Goal: Transaction & Acquisition: Download file/media

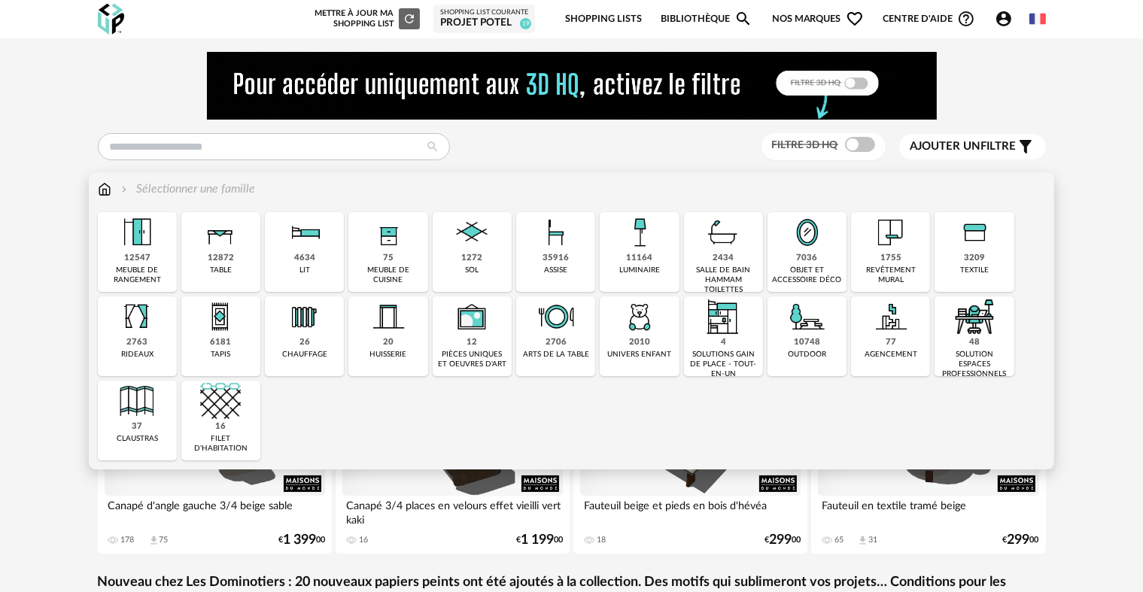
click at [371, 256] on div "75 meuble de cuisine" at bounding box center [387, 252] width 79 height 80
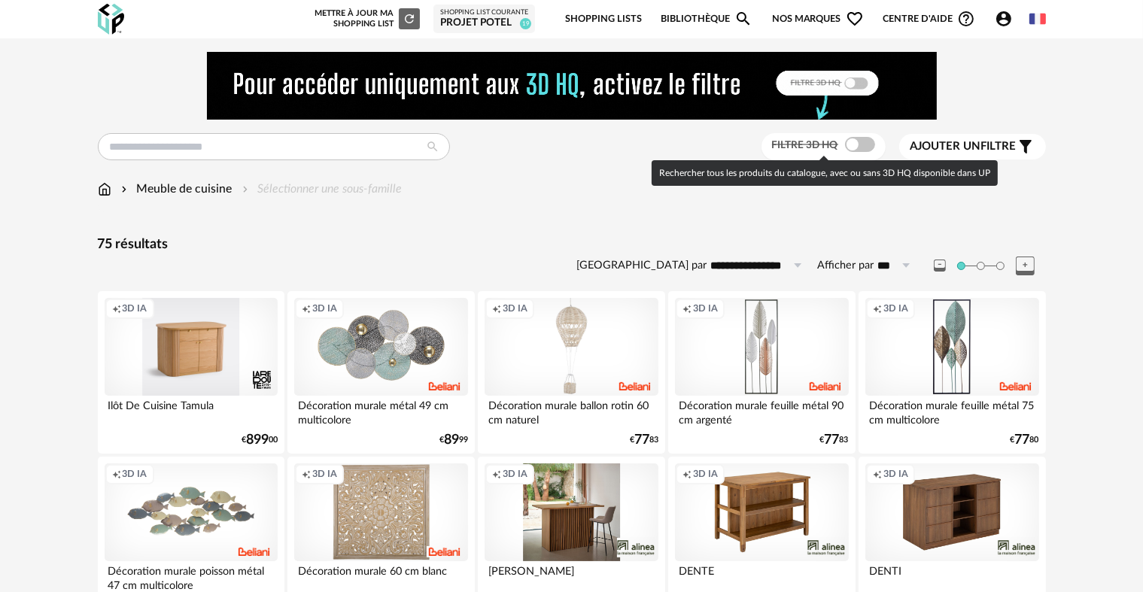
click at [854, 149] on span at bounding box center [860, 144] width 30 height 15
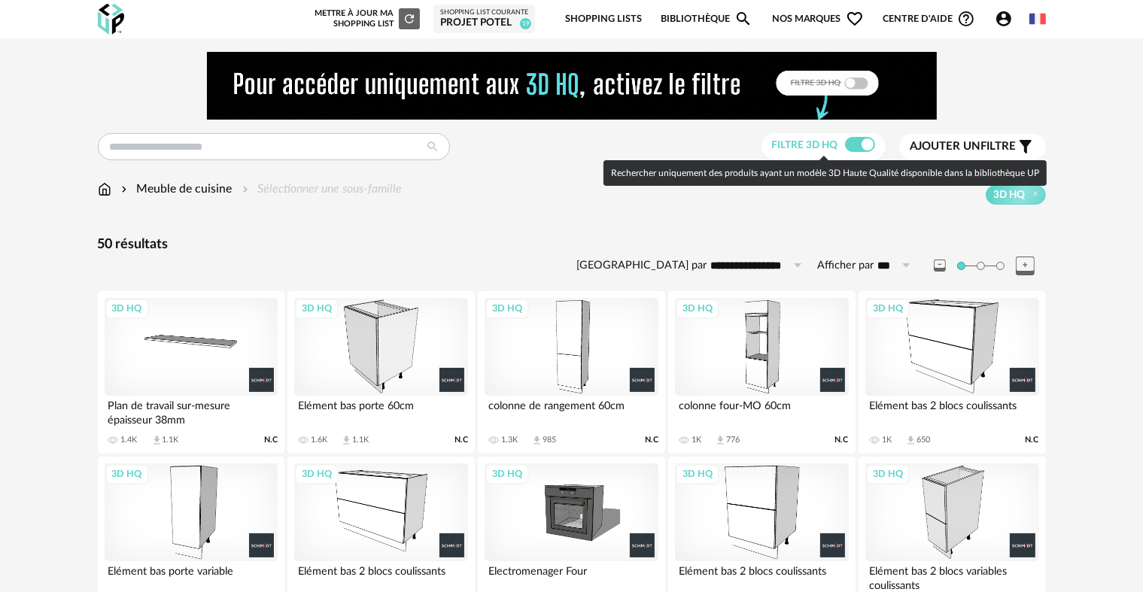
click at [868, 144] on span at bounding box center [860, 144] width 30 height 15
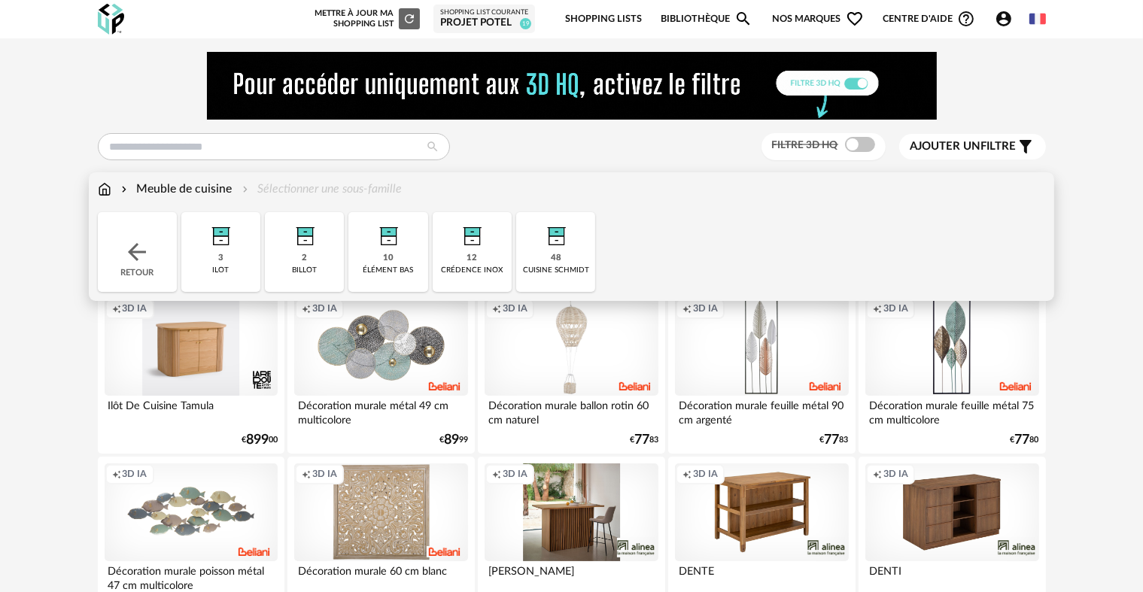
click at [542, 256] on div "48 cuisine schmidt" at bounding box center [555, 252] width 79 height 80
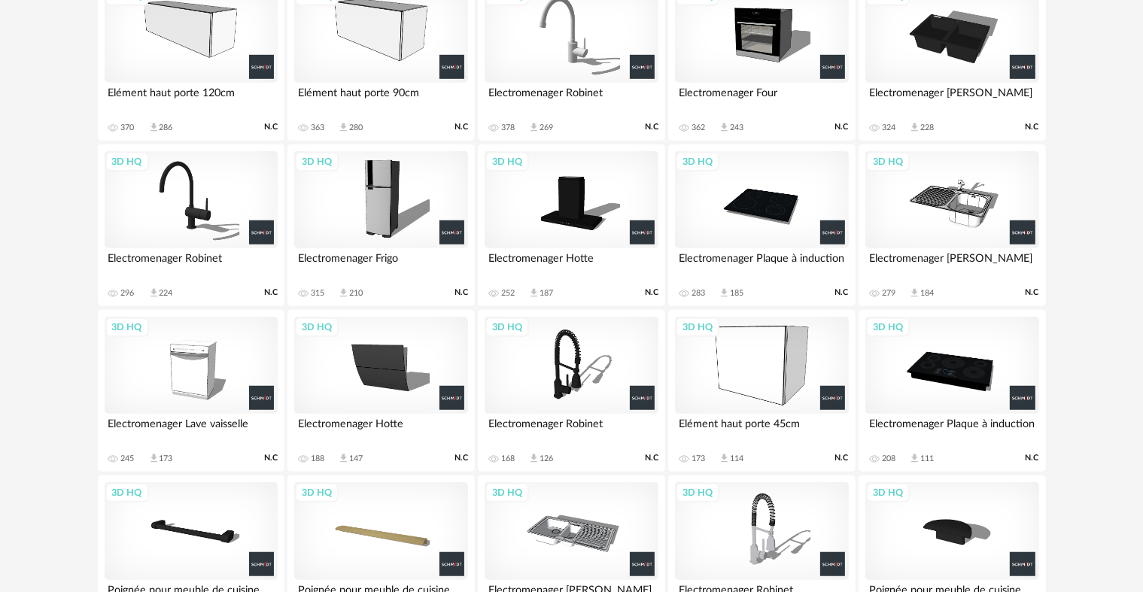
scroll to position [973, 0]
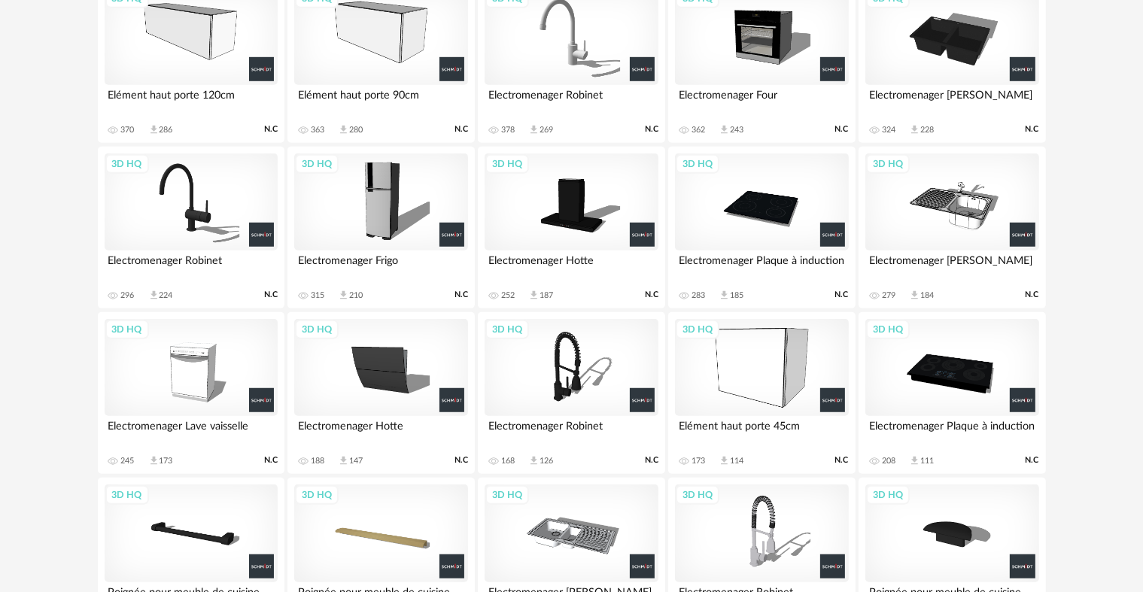
click at [787, 372] on div "3D HQ" at bounding box center [761, 368] width 173 height 98
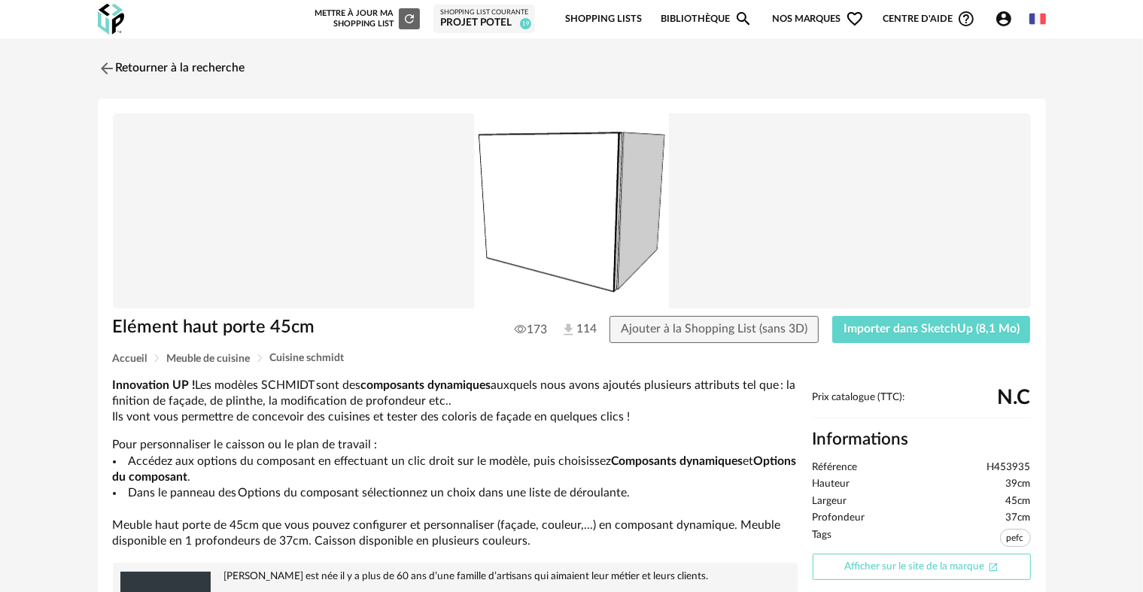
click at [939, 571] on link "Afficher sur le site de la marque Open In New icon" at bounding box center [921, 567] width 218 height 26
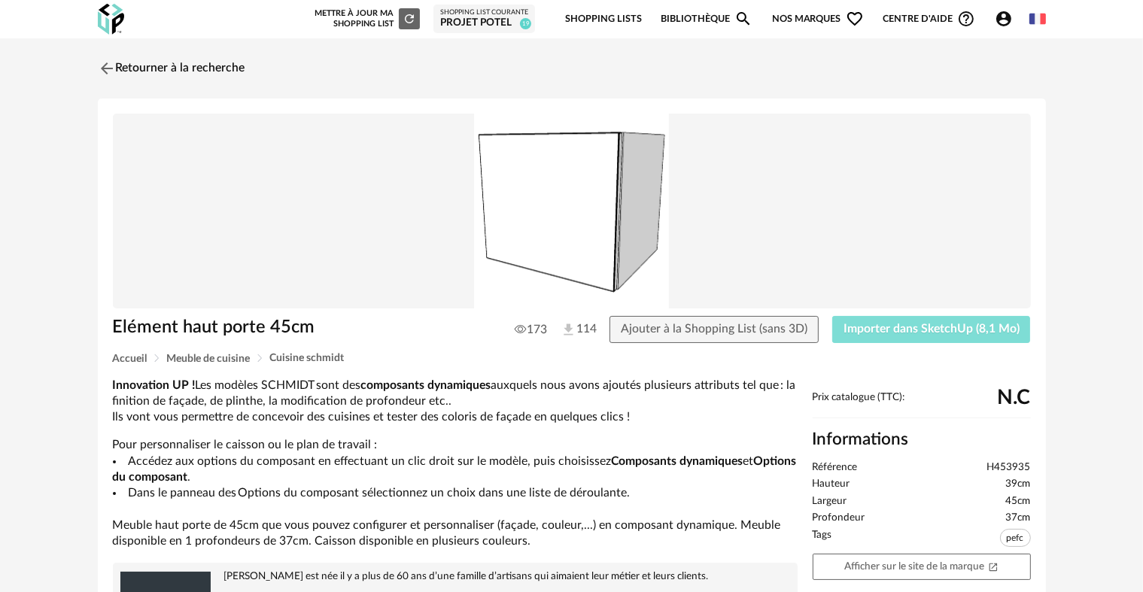
click at [917, 340] on button "Importer dans SketchUp (8,1 Mo)" at bounding box center [931, 329] width 199 height 27
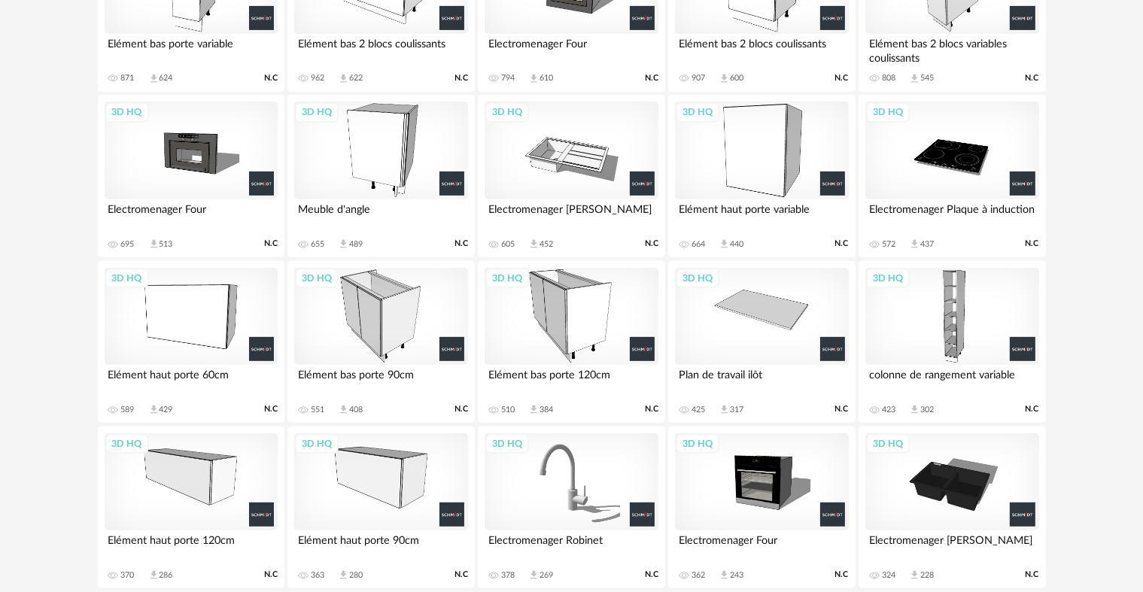
scroll to position [530, 0]
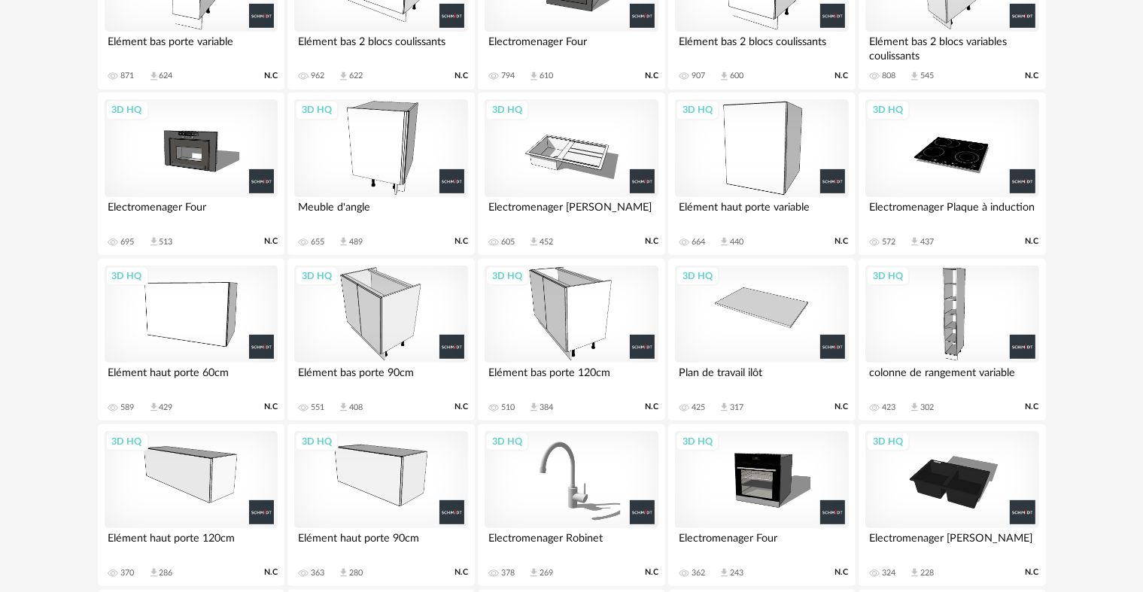
click at [209, 304] on div "3D HQ" at bounding box center [191, 315] width 173 height 98
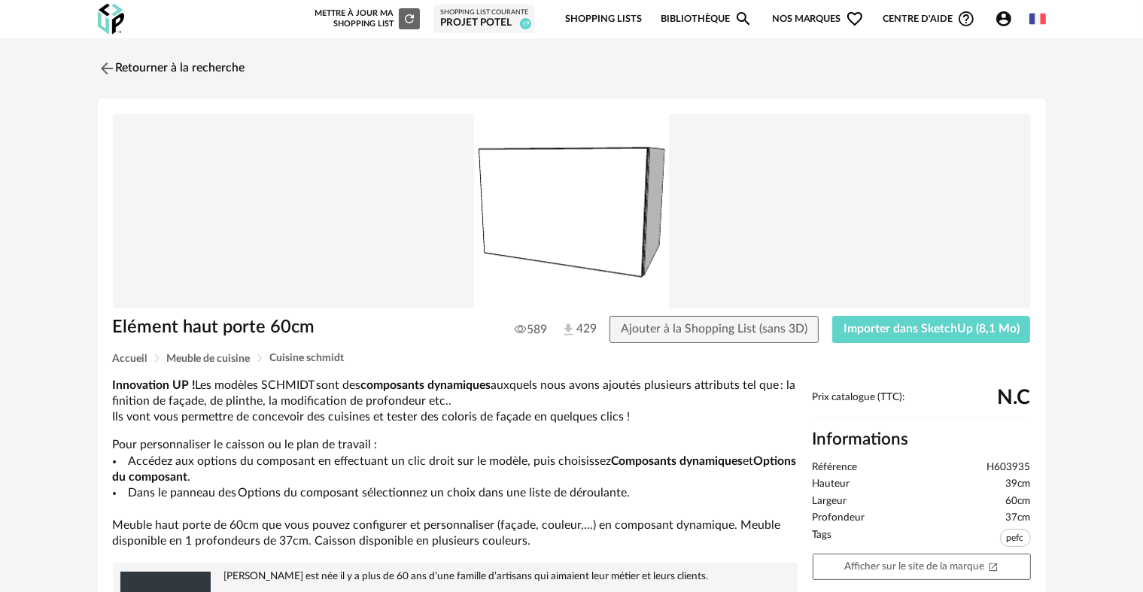
click at [877, 314] on div "Elément haut porte 60cm 589 429 Ajouter à la Shopping List (sans 3D) Importer d…" at bounding box center [572, 573] width 948 height 948
click at [865, 329] on span "Importer dans SketchUp (8,1 Mo)" at bounding box center [931, 329] width 176 height 12
click at [147, 59] on link "Retourner à la recherche" at bounding box center [167, 68] width 147 height 33
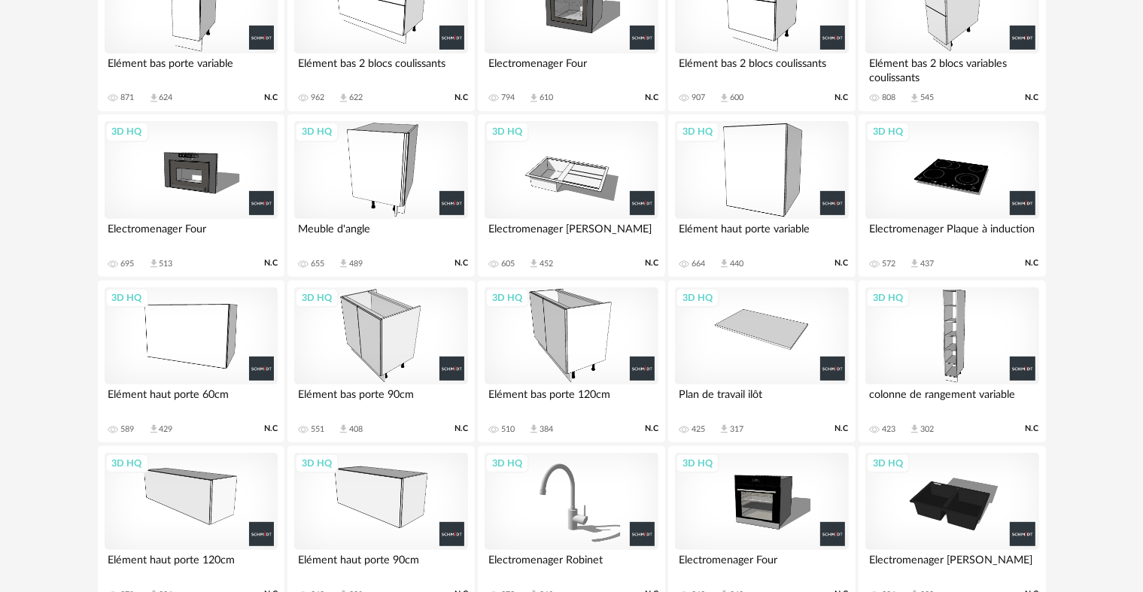
scroll to position [358, 0]
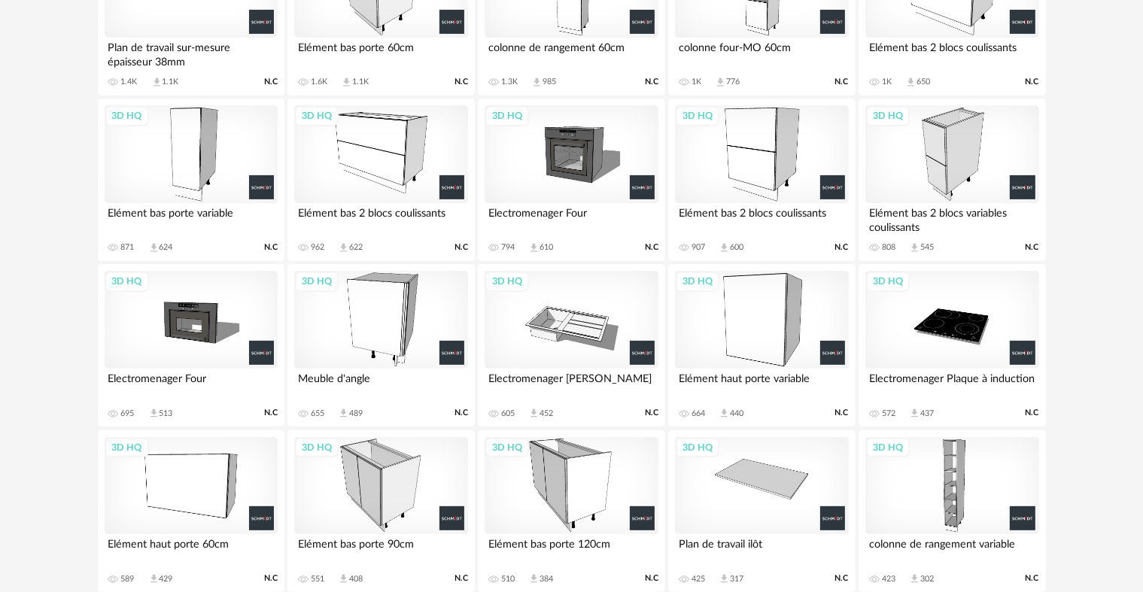
click at [745, 287] on div "3D HQ" at bounding box center [761, 320] width 173 height 98
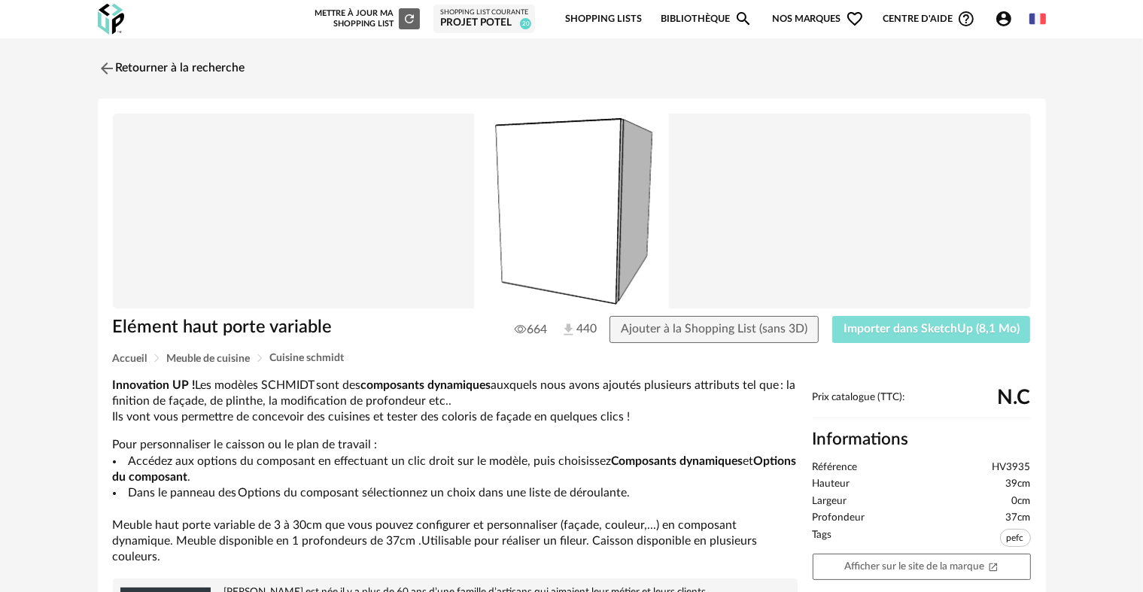
click at [883, 316] on button "Importer dans SketchUp (8,1 Mo)" at bounding box center [931, 329] width 199 height 27
click at [213, 67] on link "Retourner à la recherche" at bounding box center [167, 68] width 147 height 33
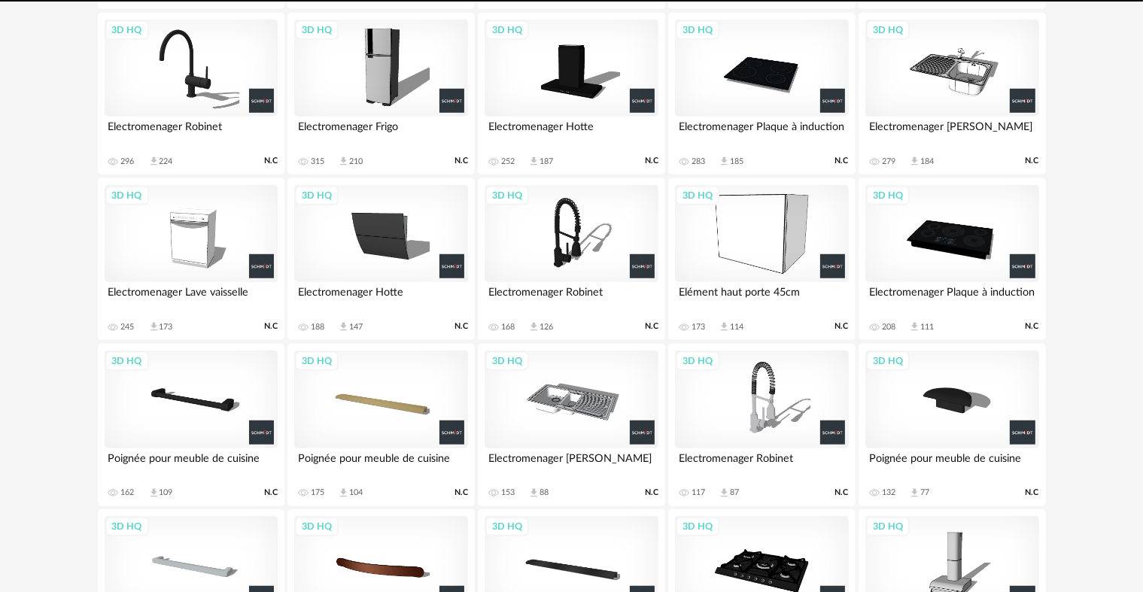
scroll to position [1049, 0]
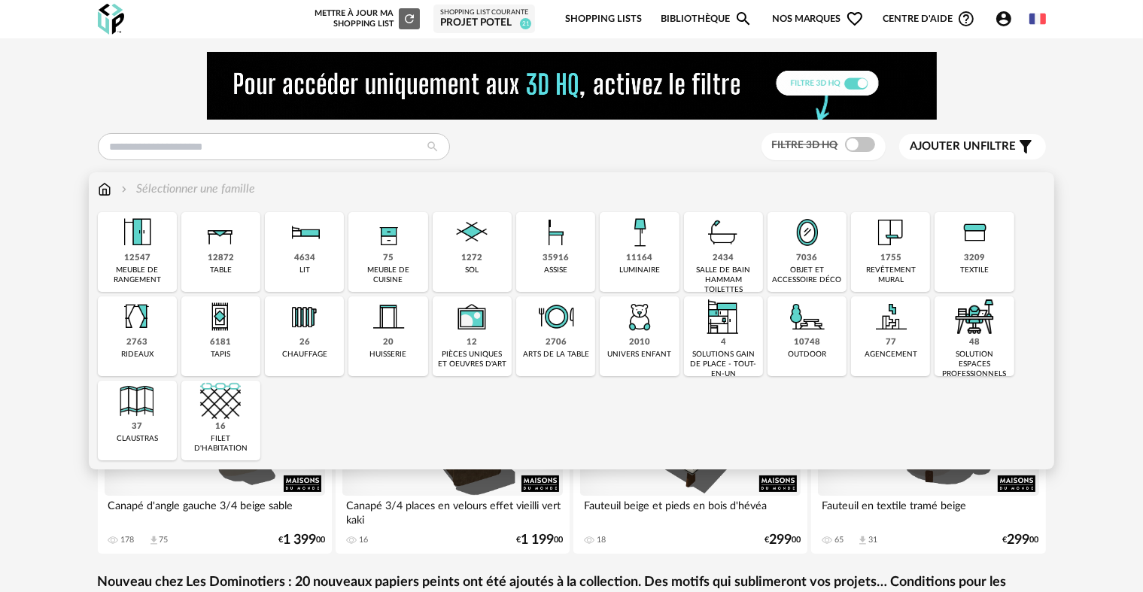
click at [389, 274] on div "meuble de cuisine" at bounding box center [388, 276] width 70 height 20
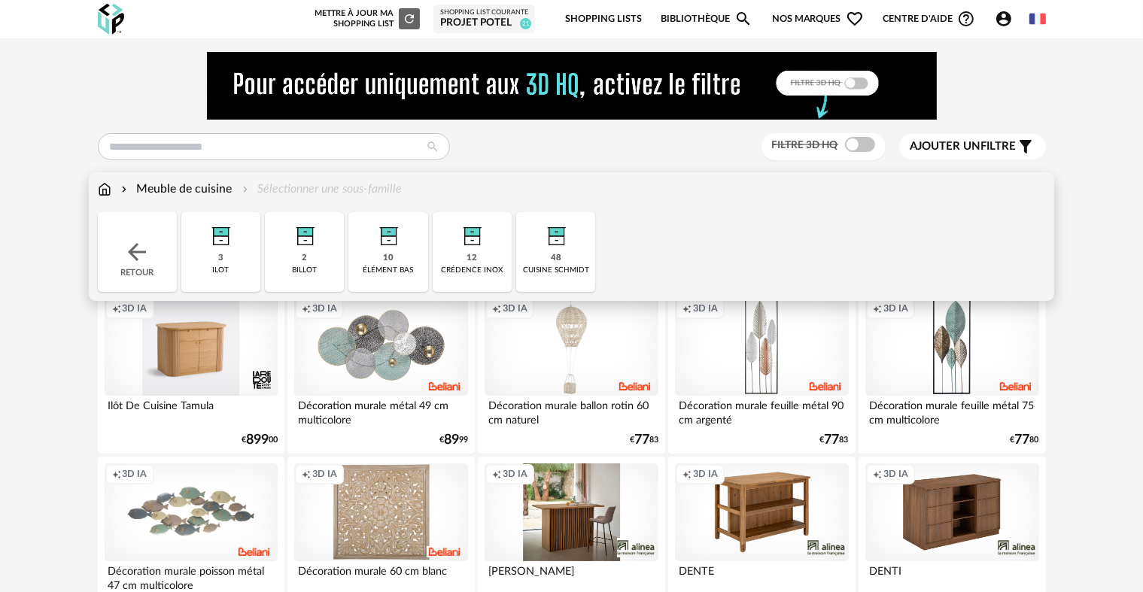
click at [552, 243] on img at bounding box center [556, 232] width 41 height 41
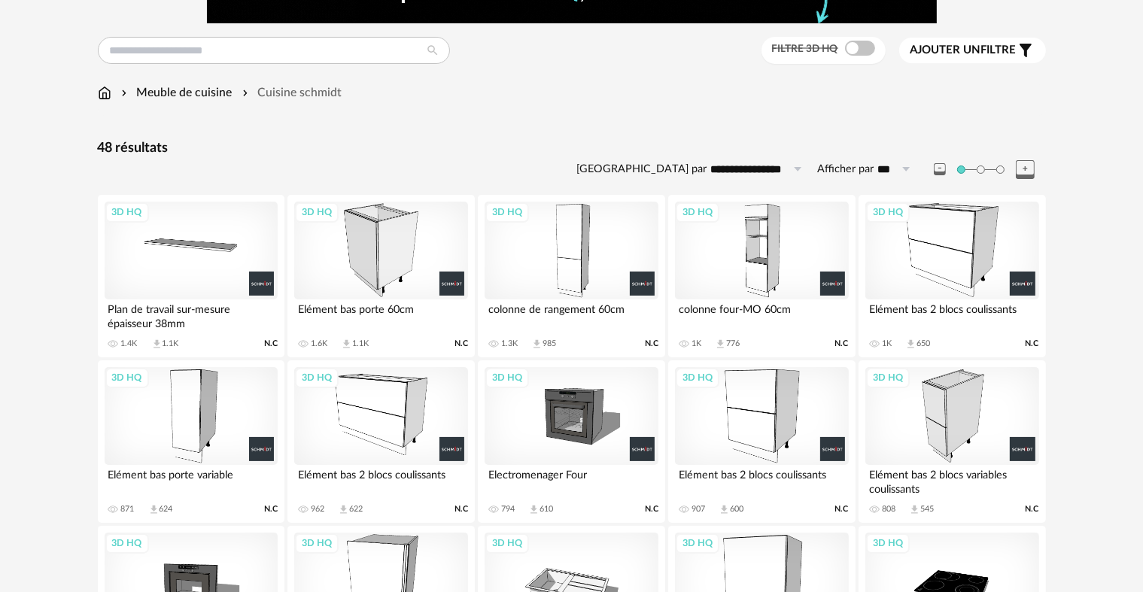
scroll to position [99, 0]
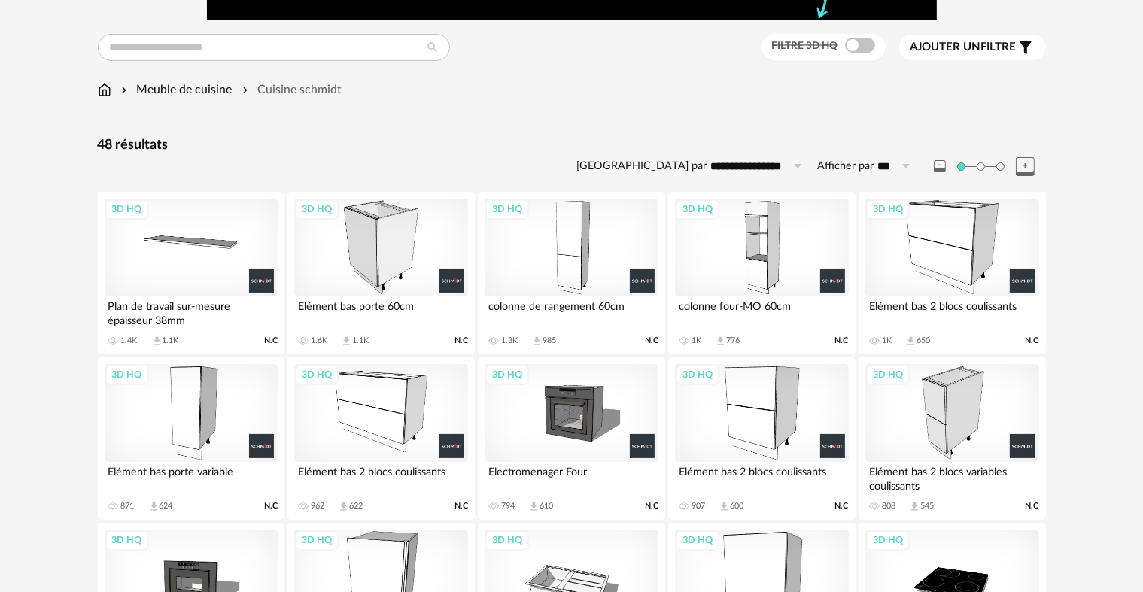
click at [438, 268] on div "3D HQ" at bounding box center [380, 248] width 173 height 98
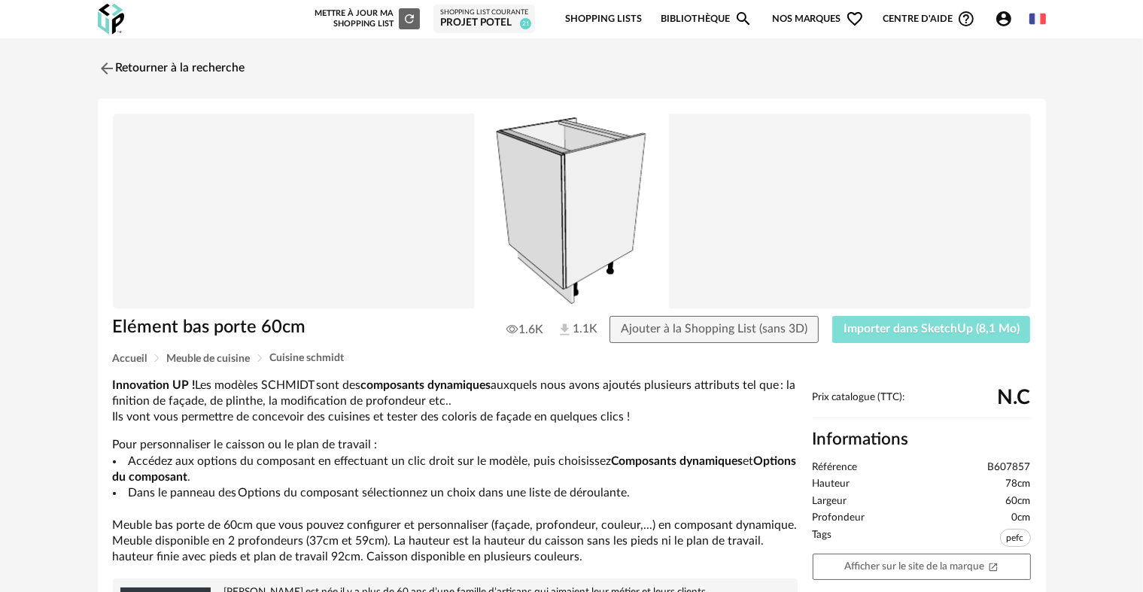
click at [903, 332] on span "Importer dans SketchUp (8,1 Mo)" at bounding box center [931, 329] width 176 height 12
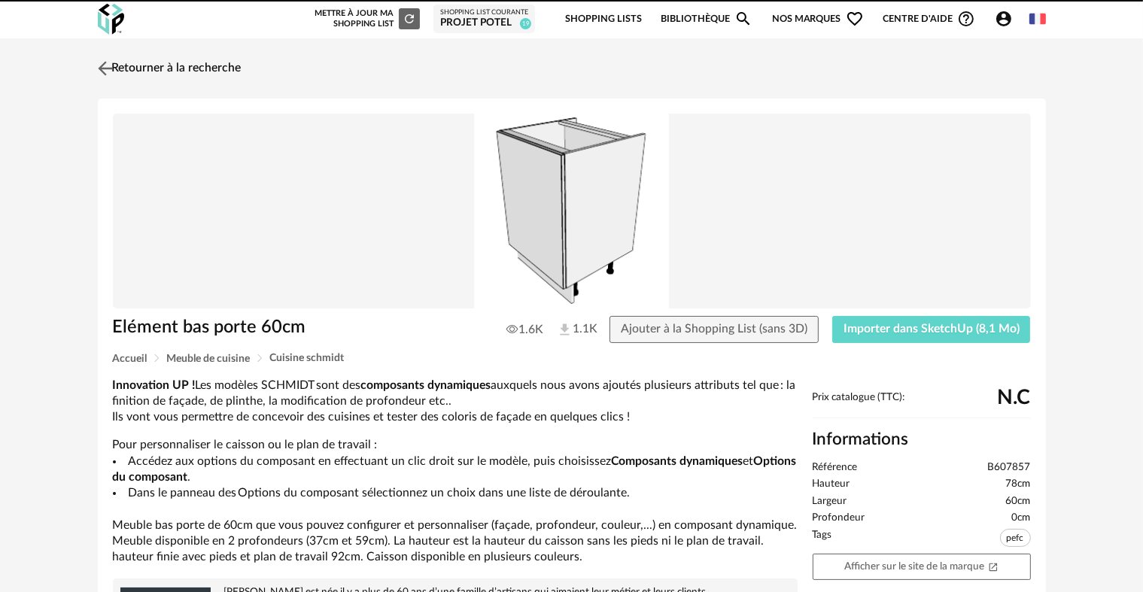
click at [206, 71] on link "Retourner à la recherche" at bounding box center [167, 68] width 147 height 33
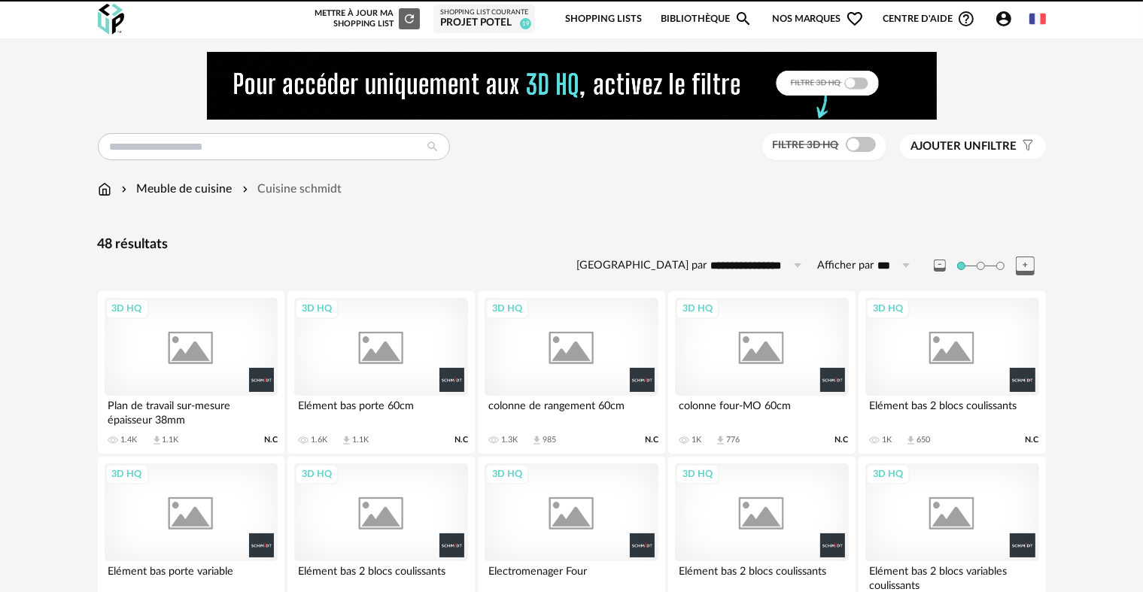
scroll to position [99, 0]
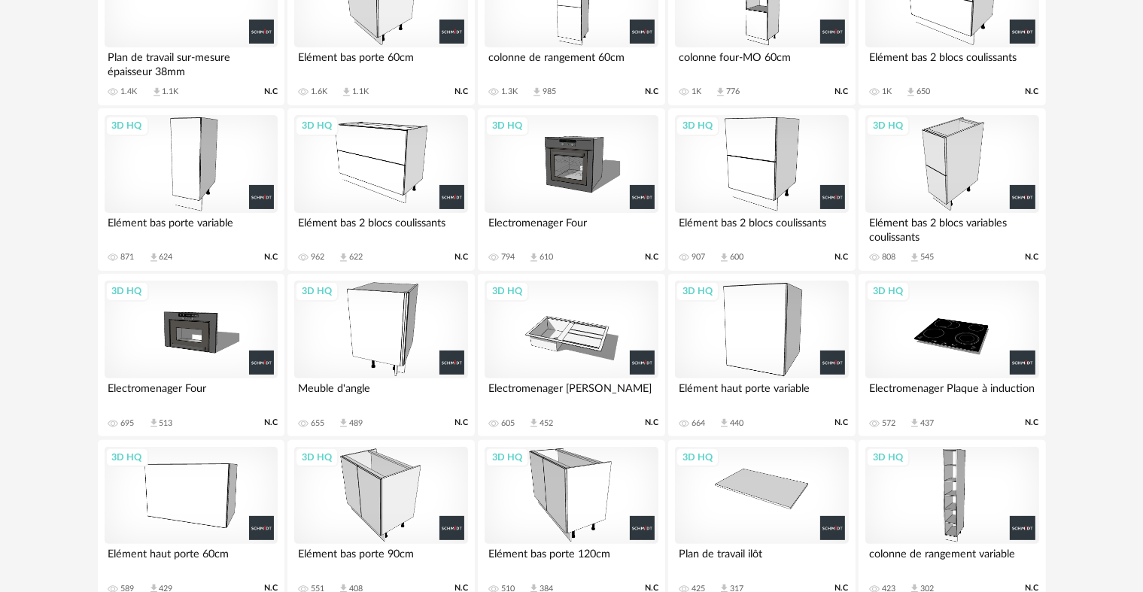
scroll to position [386, 0]
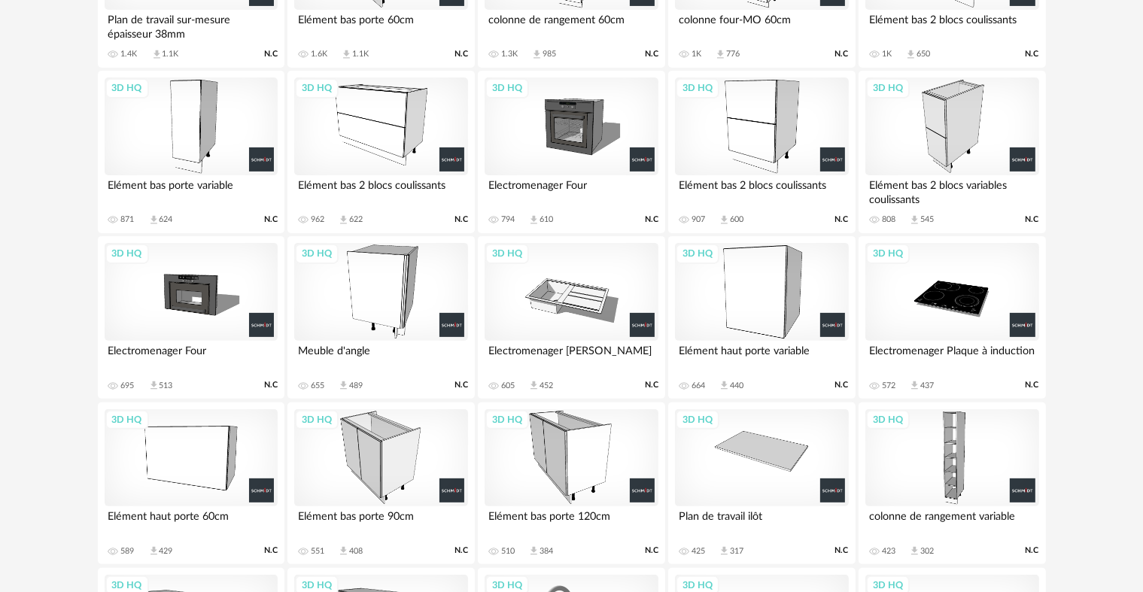
click at [394, 274] on div "3D HQ" at bounding box center [380, 292] width 173 height 98
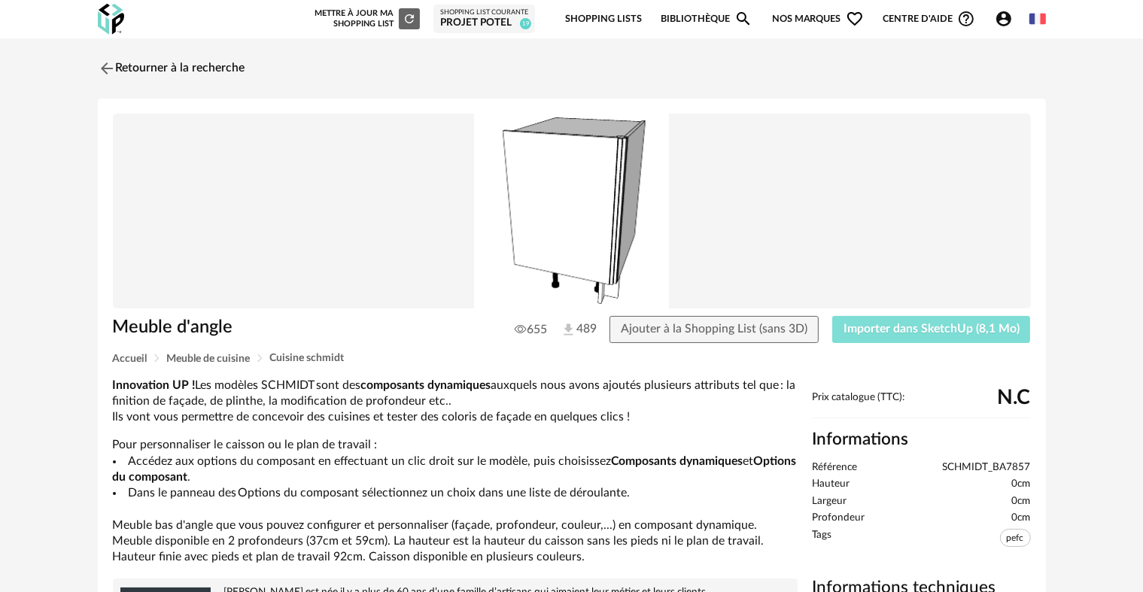
click at [842, 335] on button "Importer dans SketchUp (8,1 Mo)" at bounding box center [931, 329] width 199 height 27
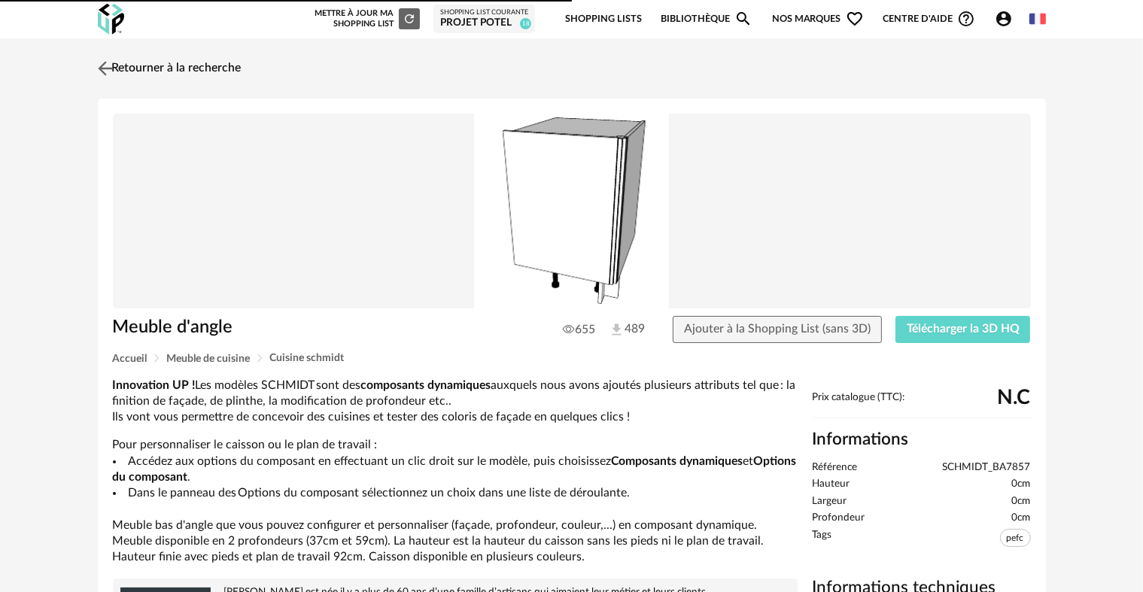
click at [136, 74] on link "Retourner à la recherche" at bounding box center [167, 68] width 147 height 33
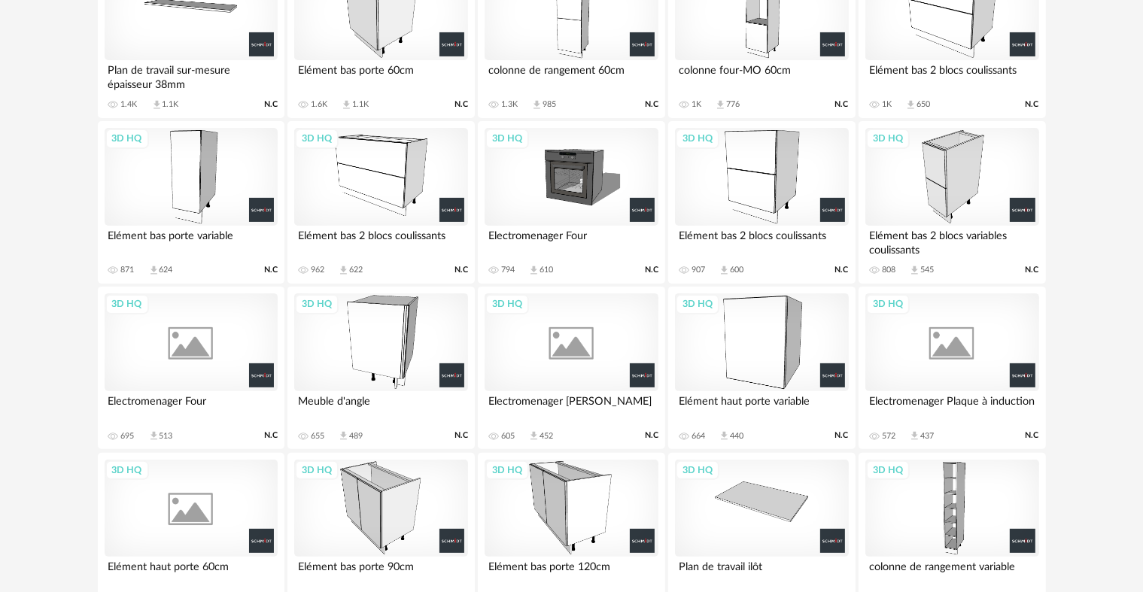
scroll to position [567, 0]
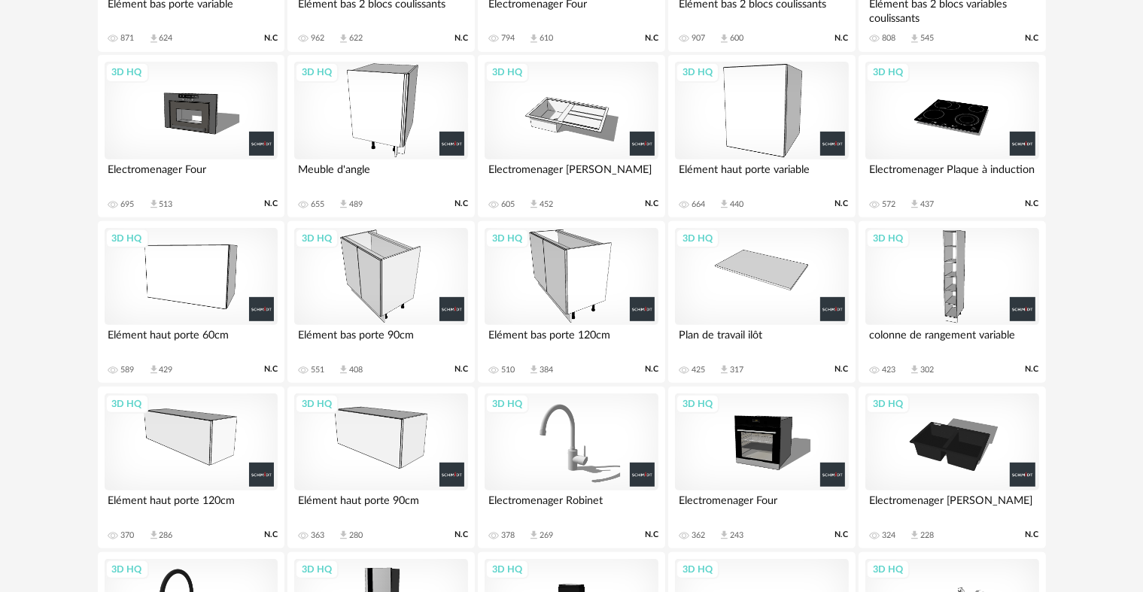
click at [400, 271] on div "3D HQ" at bounding box center [380, 277] width 173 height 98
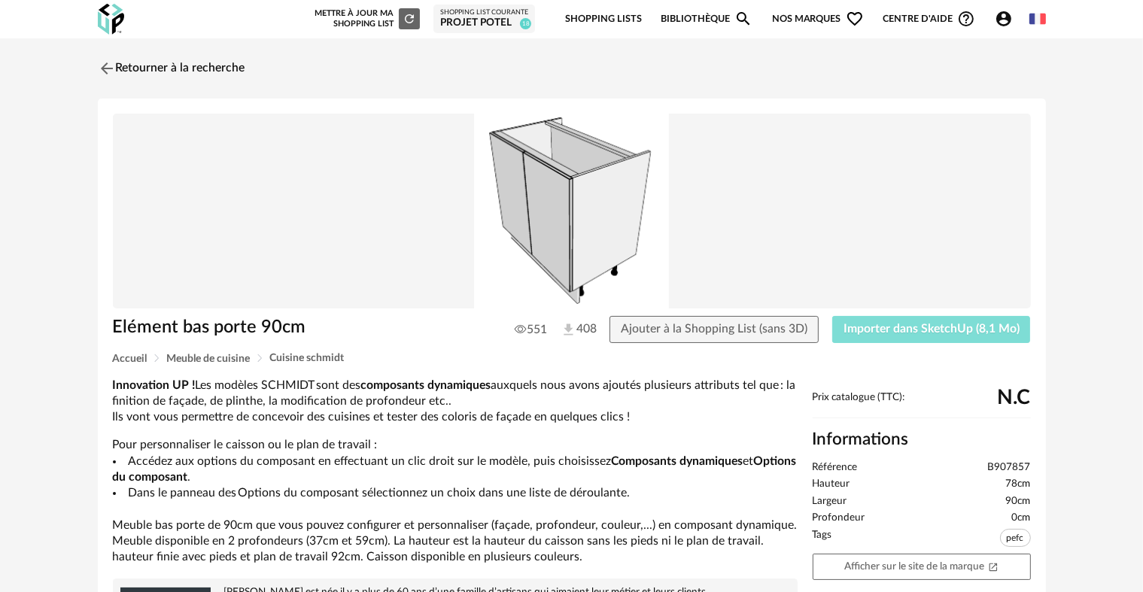
click at [942, 333] on span "Importer dans SketchUp (8,1 Mo)" at bounding box center [931, 329] width 176 height 12
click at [217, 62] on link "Retourner à la recherche" at bounding box center [167, 68] width 147 height 33
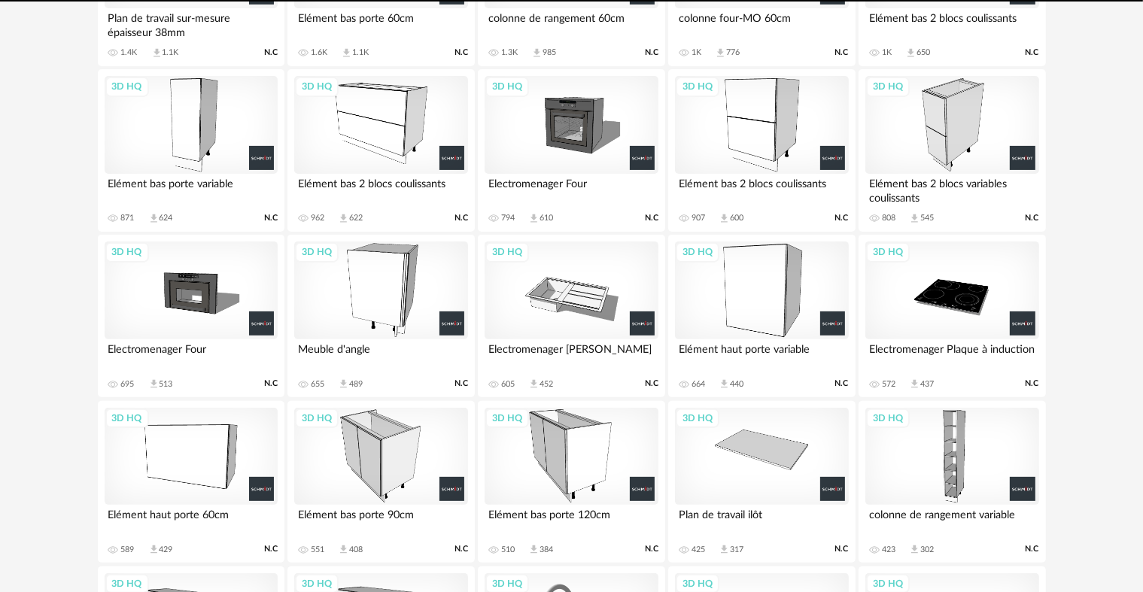
scroll to position [387, 0]
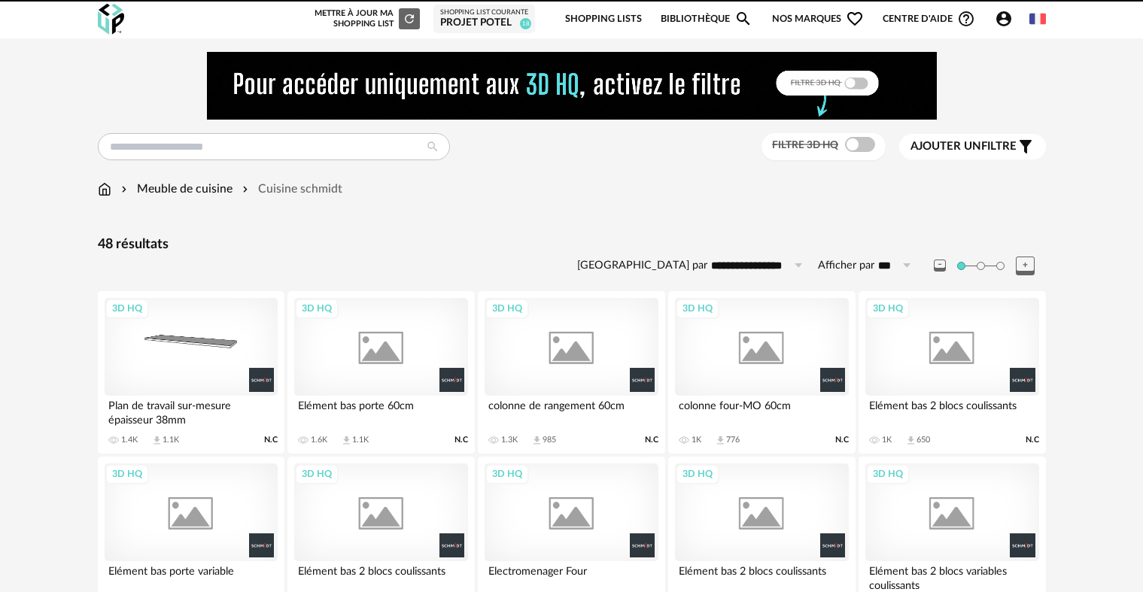
scroll to position [622, 0]
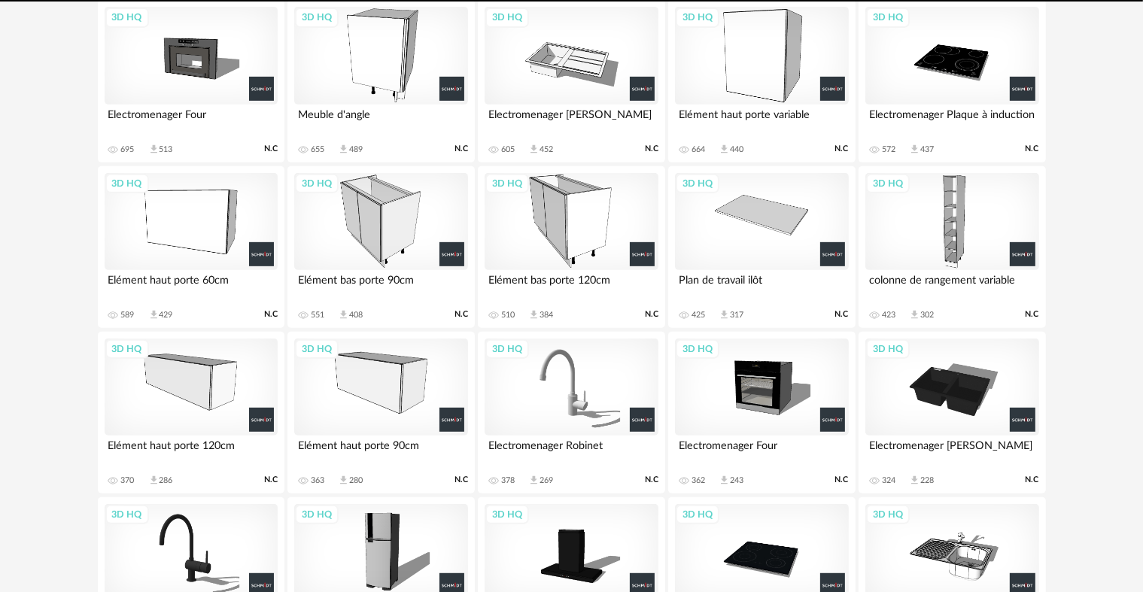
click at [789, 193] on div "3D HQ" at bounding box center [761, 222] width 173 height 98
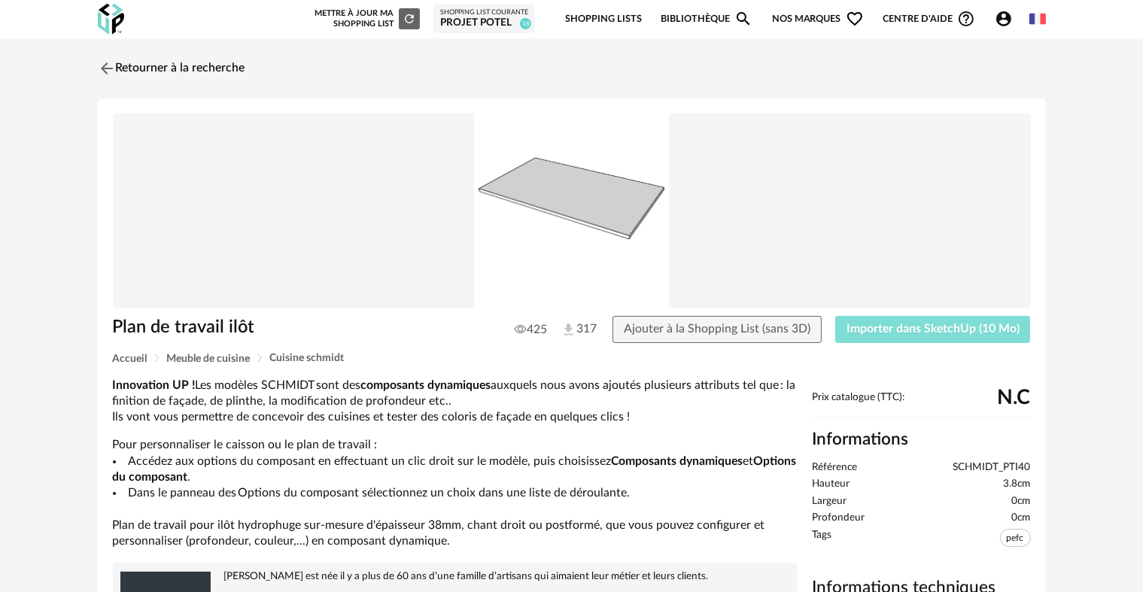
click at [864, 331] on span "Importer dans SketchUp (10 Mo)" at bounding box center [932, 329] width 173 height 12
